Goal: Transaction & Acquisition: Purchase product/service

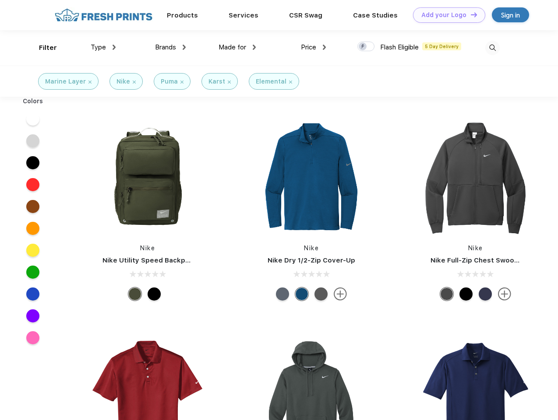
click at [446, 15] on link "Add your Logo Design Tool" at bounding box center [449, 14] width 72 height 15
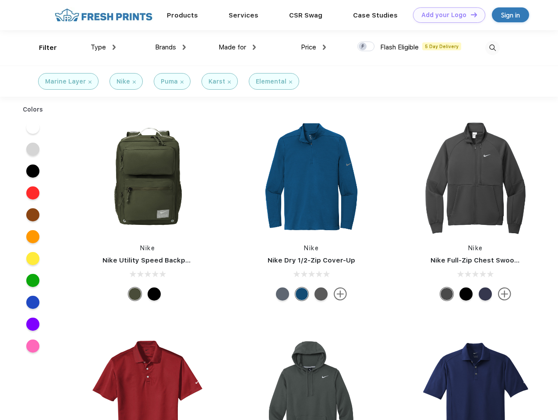
click at [0, 0] on div "Design Tool" at bounding box center [0, 0] width 0 height 0
click at [470, 14] on link "Add your Logo Design Tool" at bounding box center [449, 14] width 72 height 15
click at [42, 48] on div "Filter" at bounding box center [48, 48] width 18 height 10
click at [103, 47] on span "Type" at bounding box center [98, 47] width 15 height 8
click at [170, 47] on span "Brands" at bounding box center [165, 47] width 21 height 8
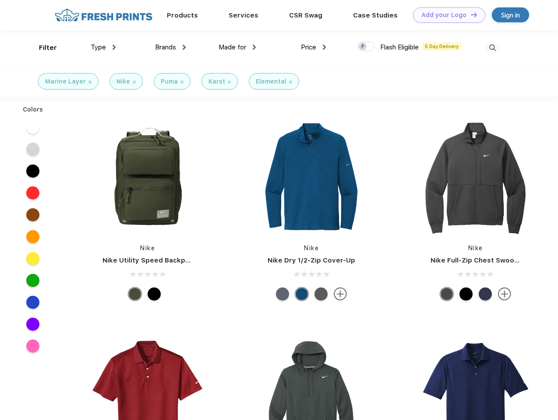
click at [237, 47] on span "Made for" at bounding box center [232, 47] width 28 height 8
click at [313, 47] on span "Price" at bounding box center [308, 47] width 15 height 8
click at [366, 47] on div at bounding box center [365, 47] width 17 height 10
click at [363, 47] on input "checkbox" at bounding box center [360, 44] width 6 height 6
click at [492, 48] on img at bounding box center [492, 48] width 14 height 14
